Goal: Information Seeking & Learning: Learn about a topic

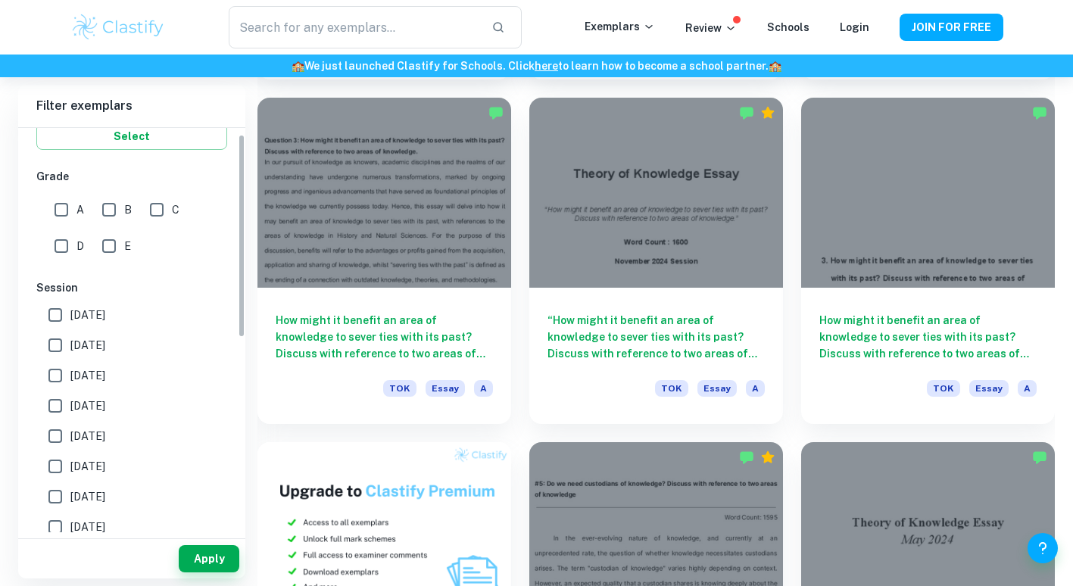
scroll to position [303, 0]
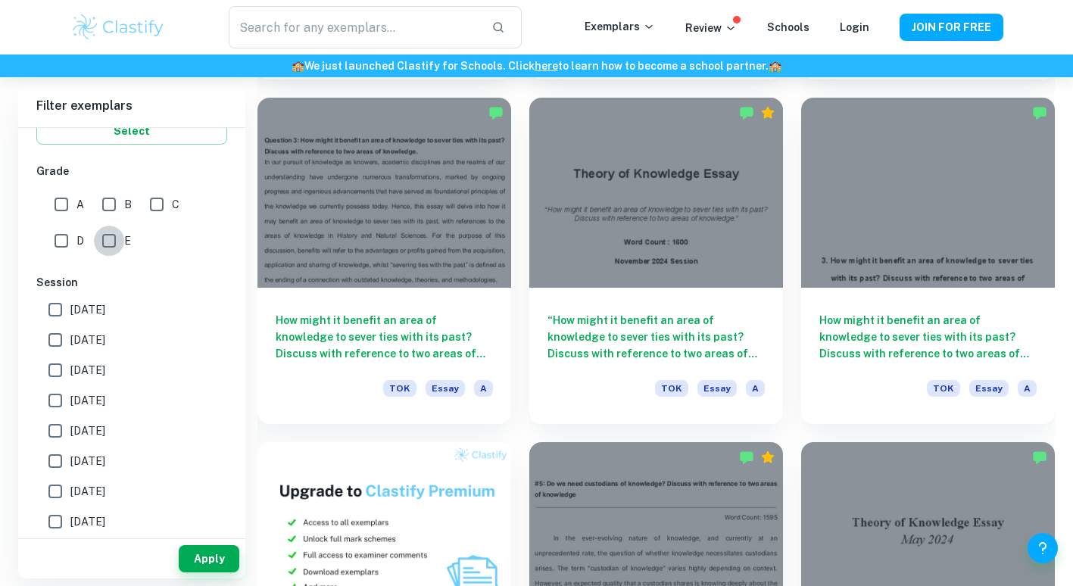
click at [112, 249] on input "E" at bounding box center [109, 241] width 30 height 30
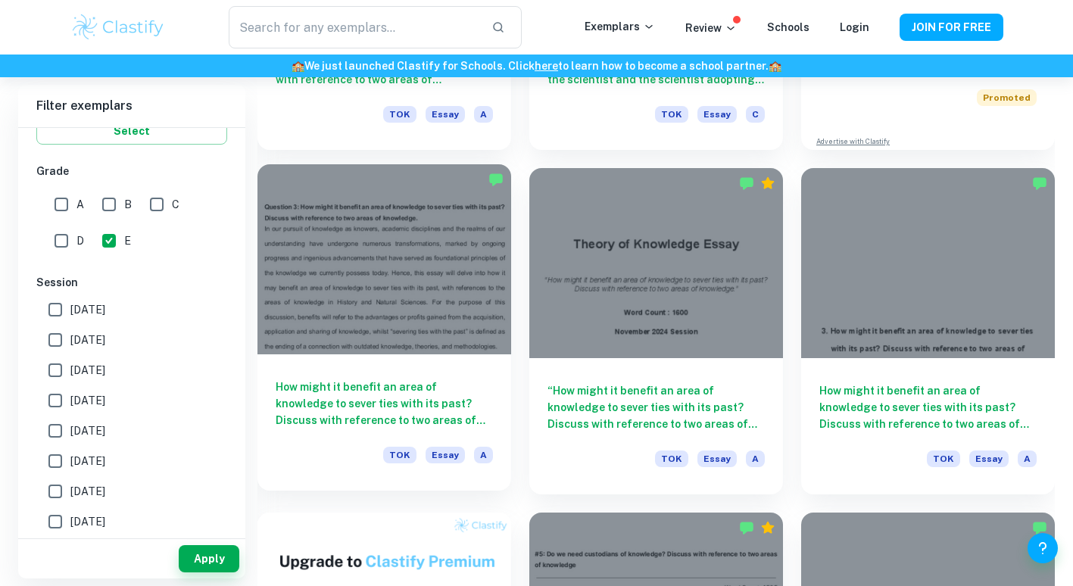
scroll to position [530, 0]
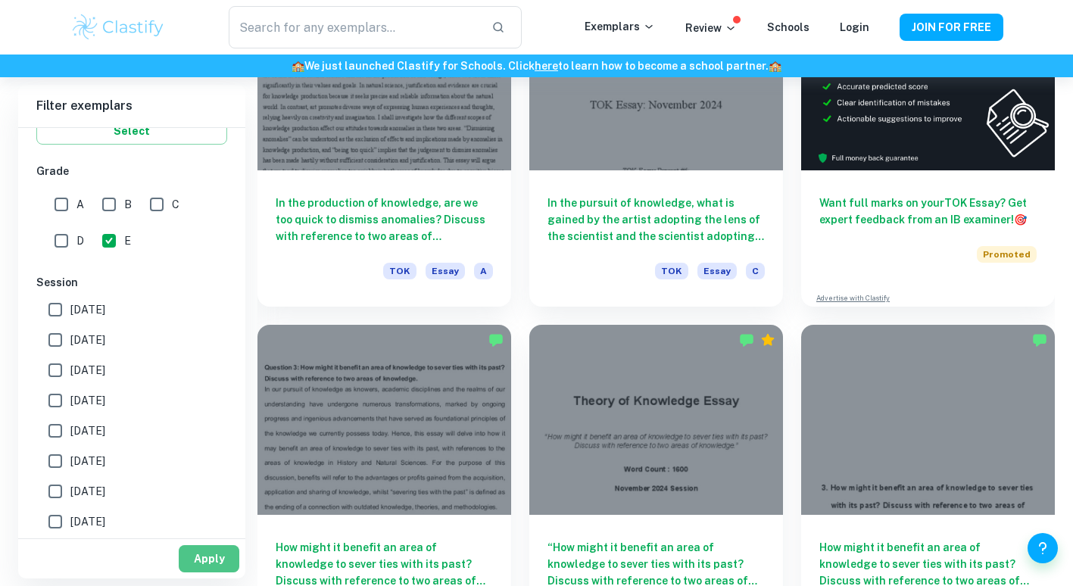
click at [230, 563] on button "Apply" at bounding box center [209, 558] width 61 height 27
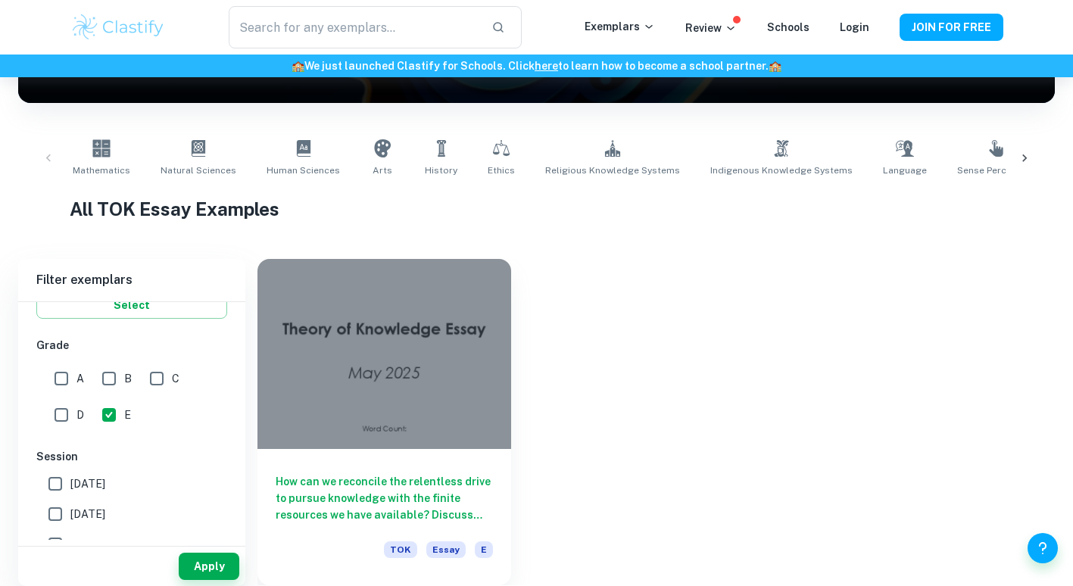
scroll to position [251, 0]
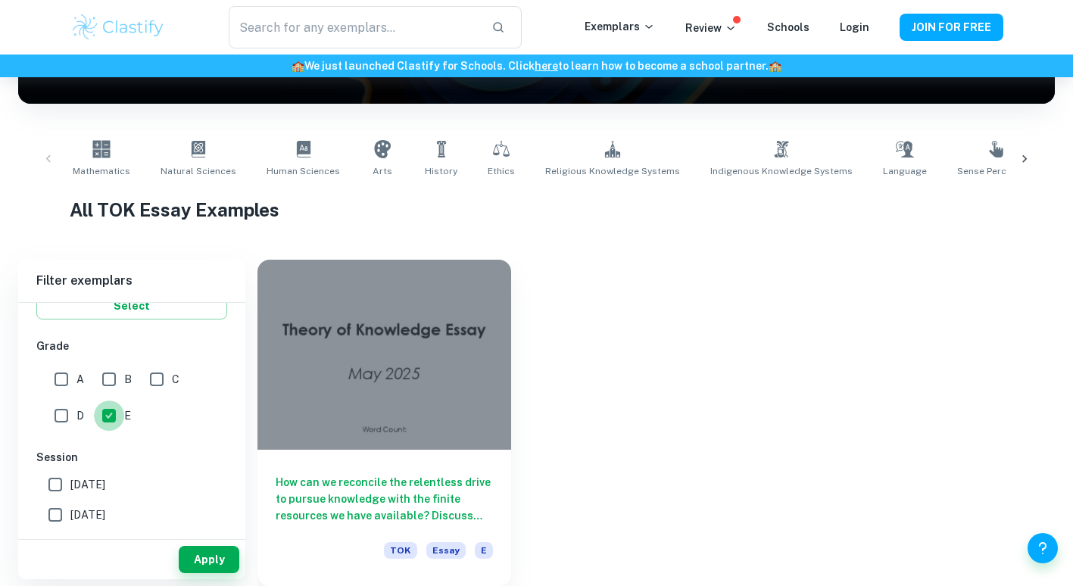
click at [108, 418] on input "E" at bounding box center [109, 416] width 30 height 30
checkbox input "false"
click at [55, 383] on input "A" at bounding box center [61, 379] width 30 height 30
click at [68, 379] on input "A" at bounding box center [61, 379] width 30 height 30
checkbox input "false"
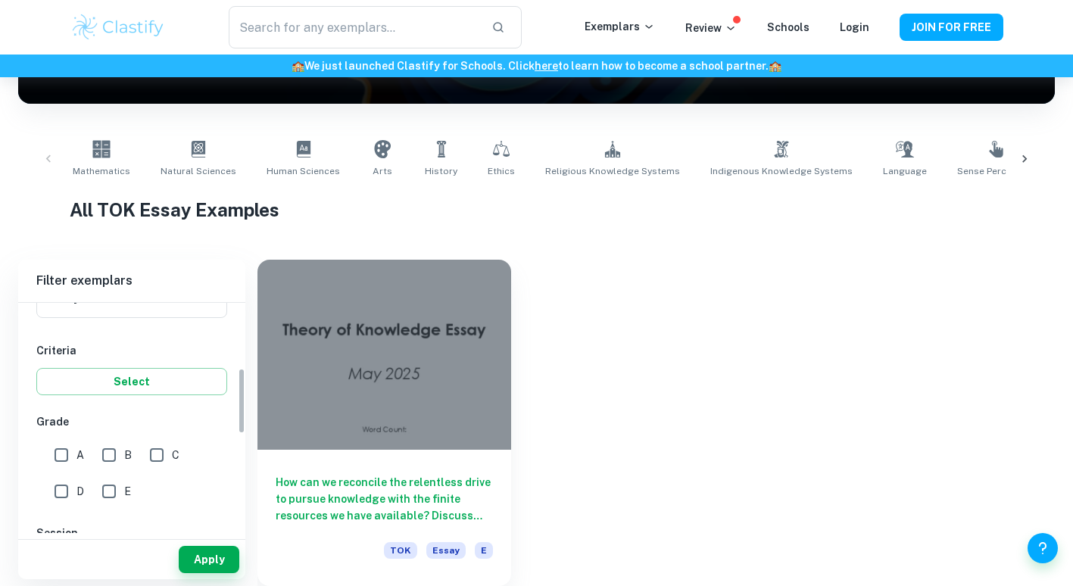
scroll to position [227, 0]
click at [217, 555] on button "Apply" at bounding box center [209, 559] width 61 height 27
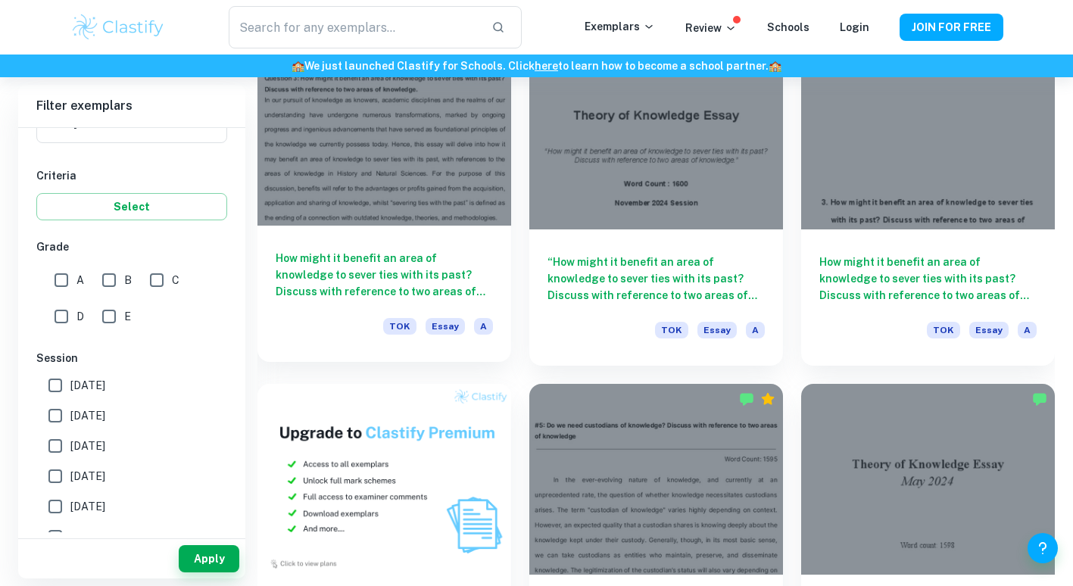
scroll to position [781, 0]
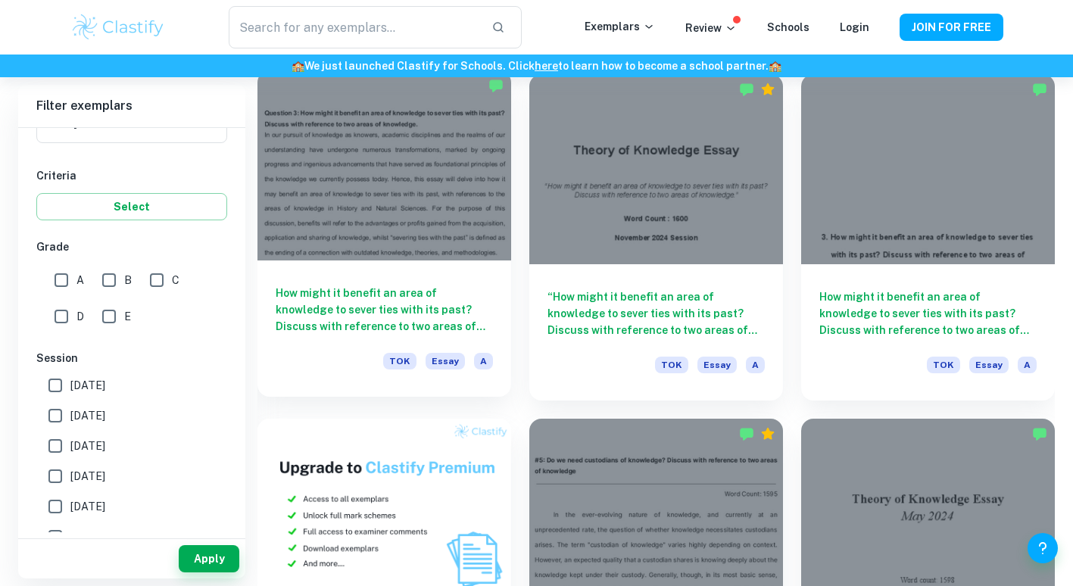
click at [435, 318] on h6 "How might it benefit an area of knowledge to sever ties with its past? Discuss …" at bounding box center [384, 310] width 217 height 50
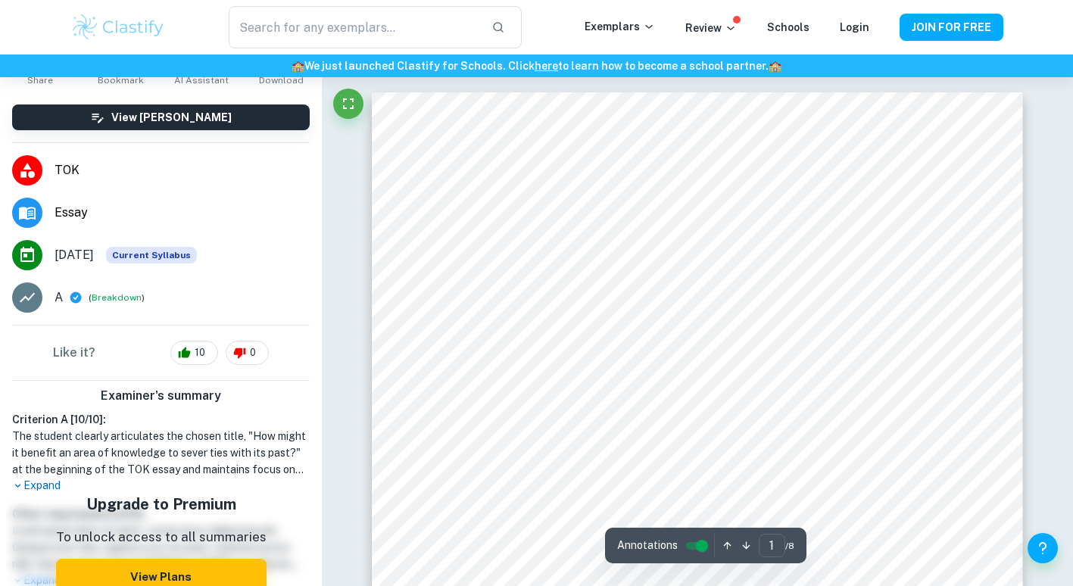
scroll to position [151, 0]
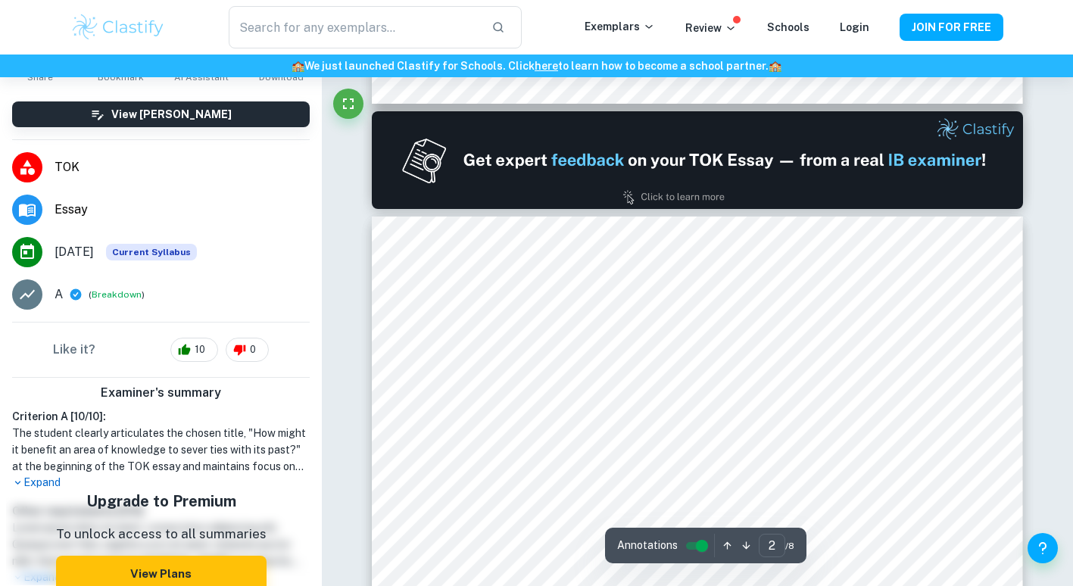
type input "1"
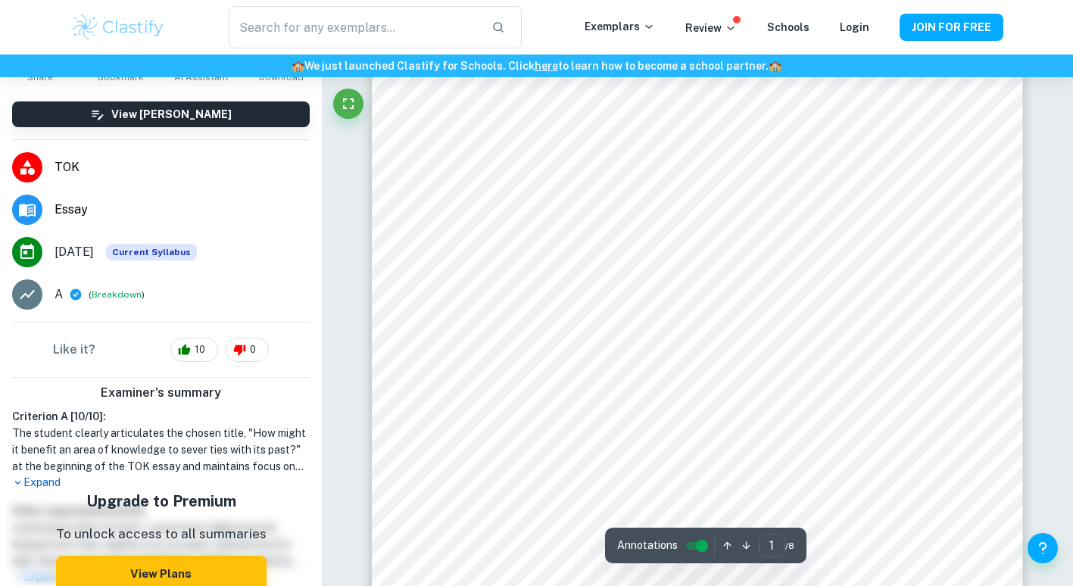
scroll to position [0, 0]
